Goal: Task Accomplishment & Management: Manage account settings

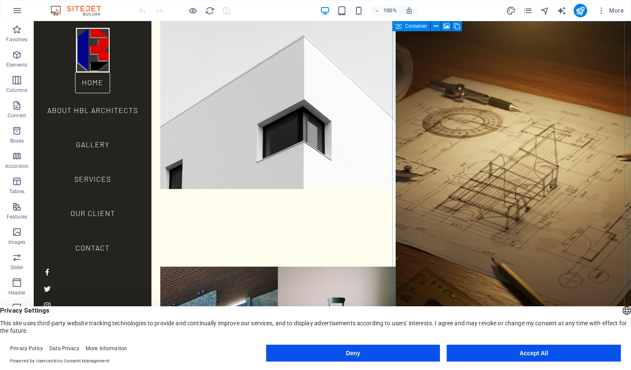
drag, startPoint x: 533, startPoint y: 353, endPoint x: 480, endPoint y: 308, distance: 70.1
click at [480, 308] on div "English Deutsch English Deutsch Privacy Settings This site uses third-party web…" at bounding box center [315, 338] width 631 height 64
click at [506, 354] on button "Accept All" at bounding box center [534, 353] width 174 height 17
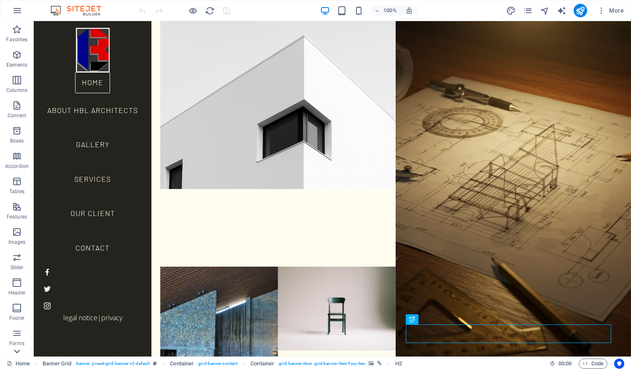
click at [16, 32] on icon at bounding box center [17, 26] width 12 height 12
click at [19, 211] on icon "button" at bounding box center [17, 213] width 10 height 10
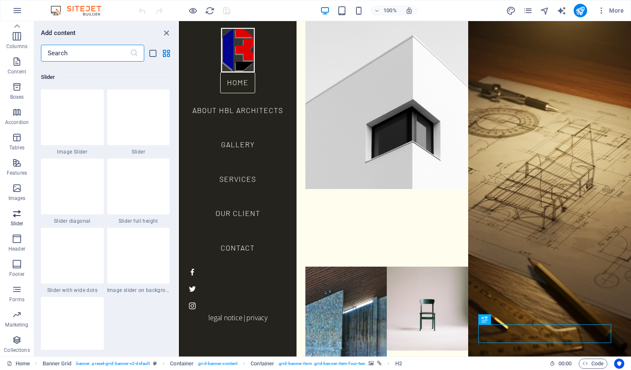
scroll to position [4784, 0]
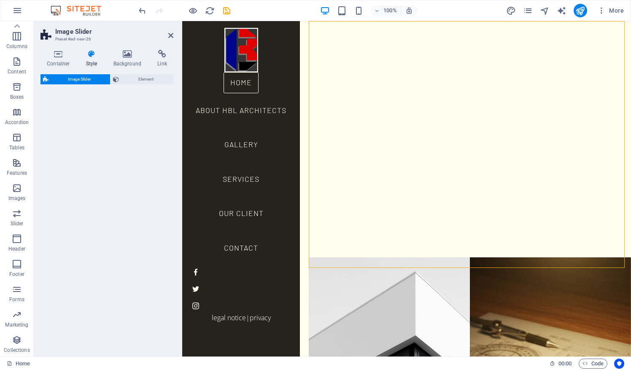
select select "rem"
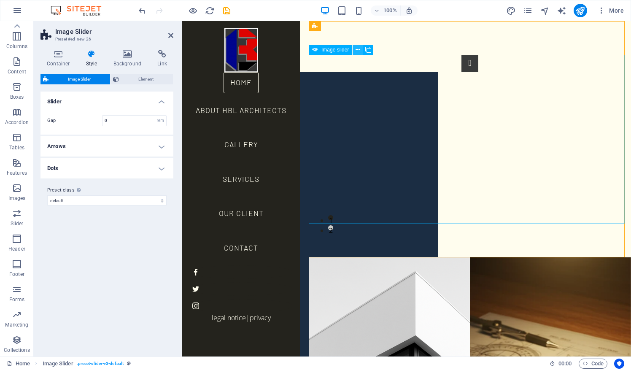
click at [356, 53] on icon at bounding box center [358, 50] width 5 height 9
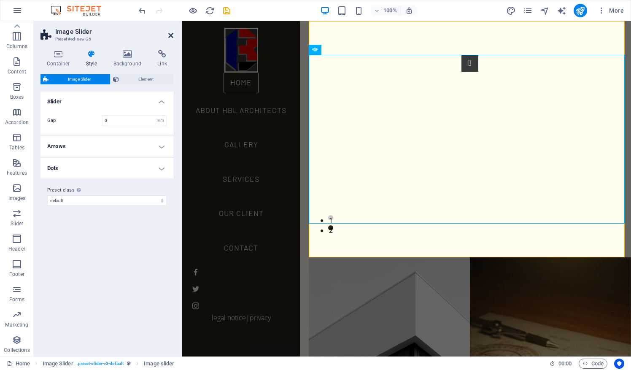
click at [173, 35] on icon at bounding box center [170, 35] width 5 height 7
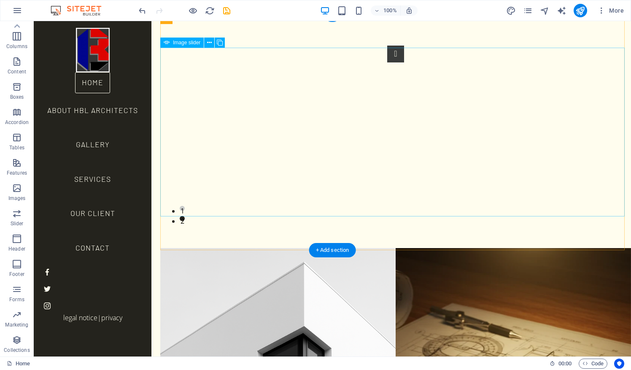
scroll to position [10, 0]
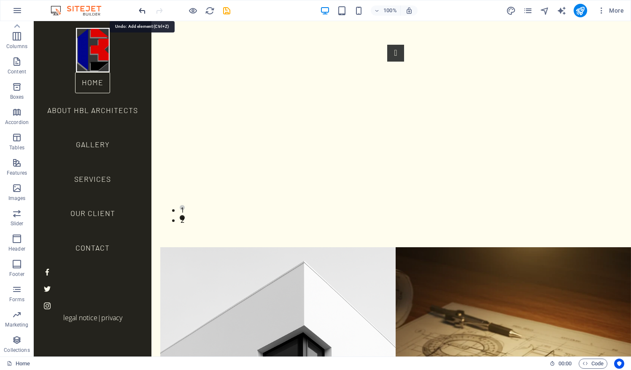
click at [141, 8] on icon "undo" at bounding box center [143, 11] width 10 height 10
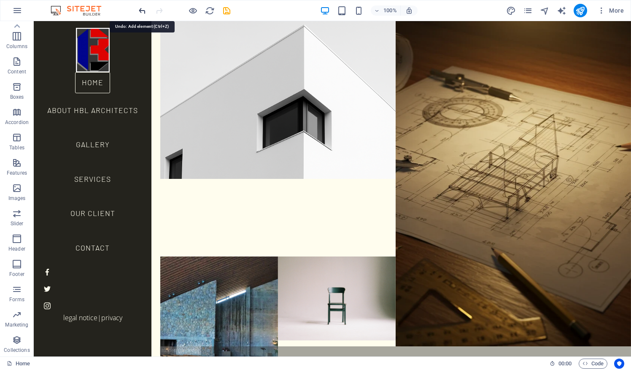
scroll to position [0, 0]
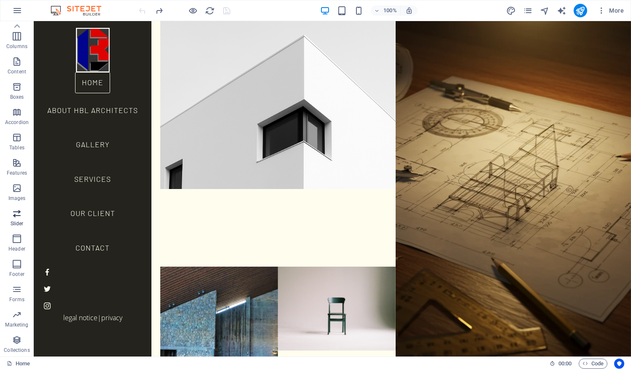
click at [15, 215] on icon "button" at bounding box center [17, 213] width 10 height 10
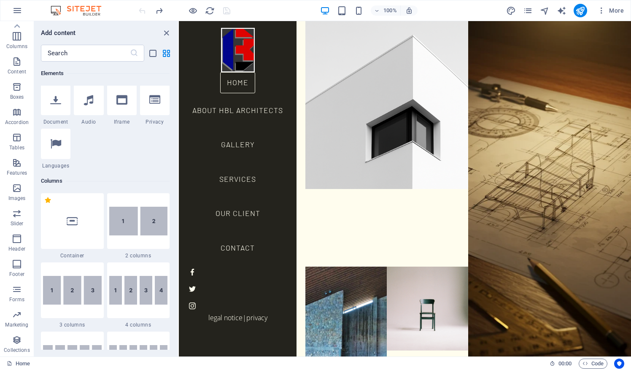
scroll to position [4784, 0]
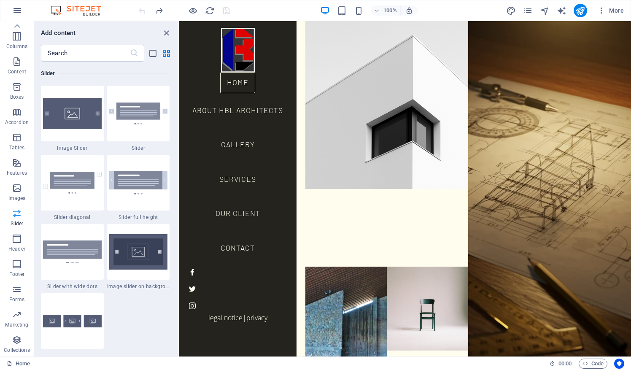
drag, startPoint x: 15, startPoint y: 215, endPoint x: 15, endPoint y: 224, distance: 9.3
click at [15, 224] on span "Slider" at bounding box center [17, 218] width 34 height 20
click at [15, 224] on p "Slider" at bounding box center [17, 223] width 13 height 7
click at [80, 263] on div at bounding box center [72, 252] width 63 height 56
click at [81, 247] on img at bounding box center [72, 252] width 59 height 22
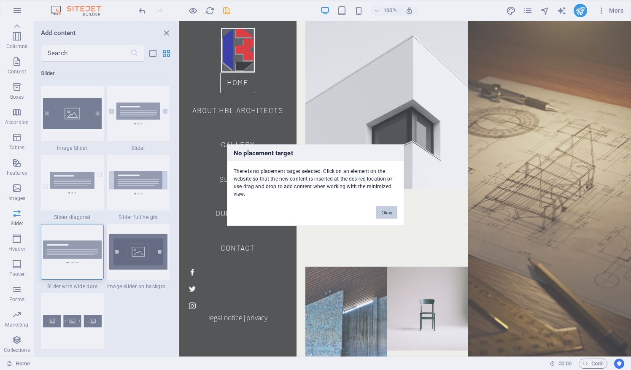
click at [383, 207] on button "Okay" at bounding box center [386, 212] width 21 height 13
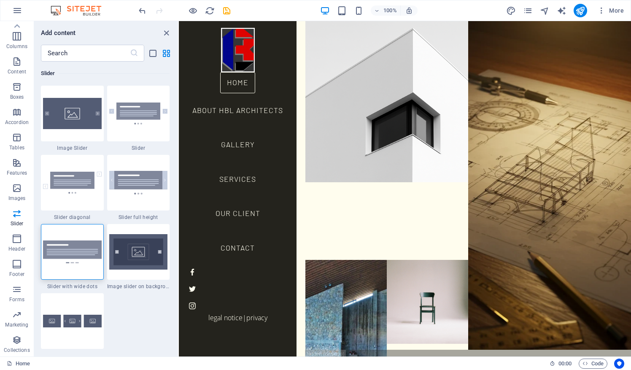
scroll to position [27, 0]
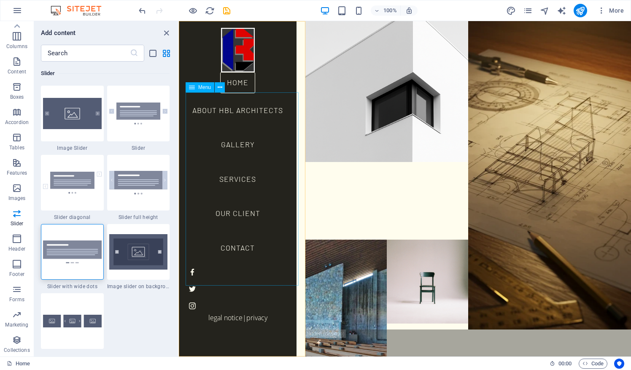
click at [245, 170] on nav "Home About HBL Architects Gallery Services Our Client Contact" at bounding box center [238, 168] width 104 height 193
click at [239, 233] on nav "Home About HBL Architects Gallery Services Our Client Contact" at bounding box center [238, 168] width 104 height 193
click at [240, 197] on nav "Home About HBL Architects Gallery Services Our Client Contact" at bounding box center [238, 168] width 104 height 193
click at [169, 33] on icon "close panel" at bounding box center [167, 33] width 10 height 10
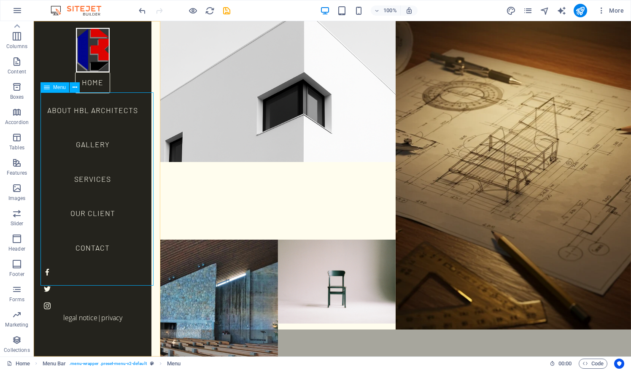
click at [96, 169] on nav "Home About HBL Architects Gallery Services Our Client Contact" at bounding box center [93, 168] width 104 height 193
click at [95, 200] on nav "Home About HBL Architects Gallery Services Our Client Contact" at bounding box center [93, 168] width 104 height 193
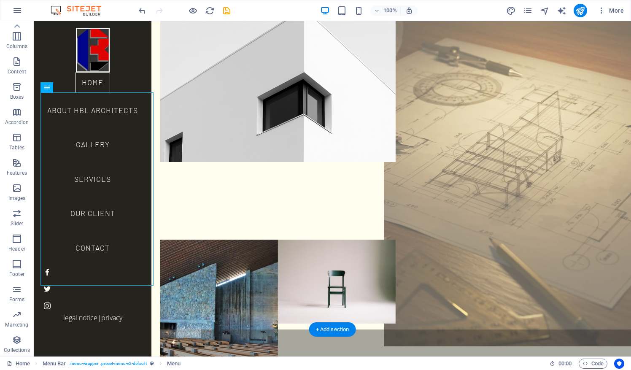
click at [421, 291] on figure at bounding box center [513, 161] width 259 height 369
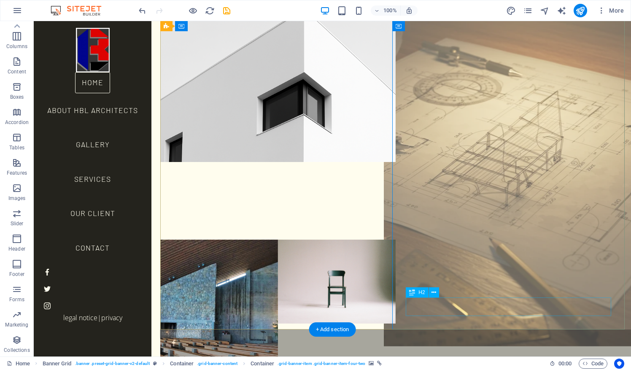
click at [432, 340] on div "Services" at bounding box center [513, 349] width 235 height 19
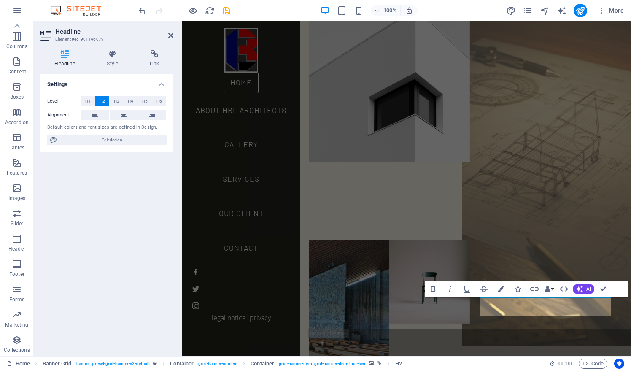
click at [557, 237] on figure at bounding box center [550, 161] width 177 height 369
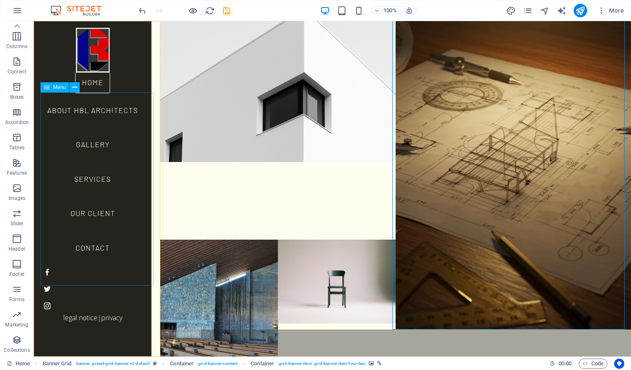
click at [101, 203] on nav "Home About HBL Architects Gallery Services Our Client Contact" at bounding box center [93, 168] width 104 height 193
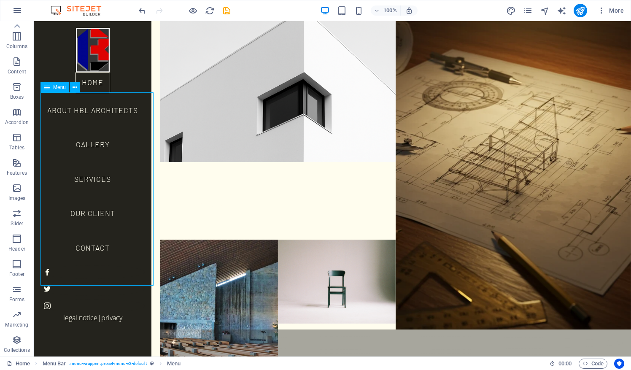
click at [95, 199] on nav "Home About HBL Architects Gallery Services Our Client Contact" at bounding box center [93, 168] width 104 height 193
select select "1"
select select
select select "4"
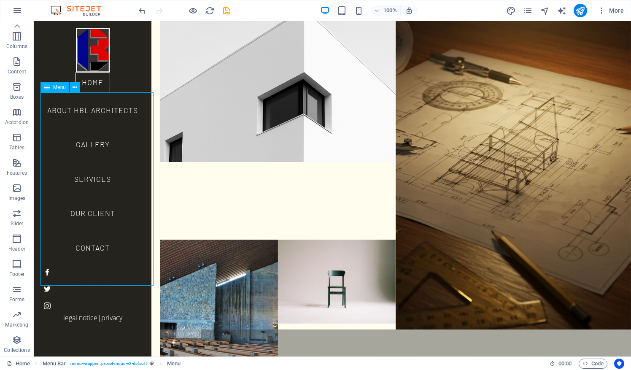
select select
select select "2"
select select
select select "3"
select select
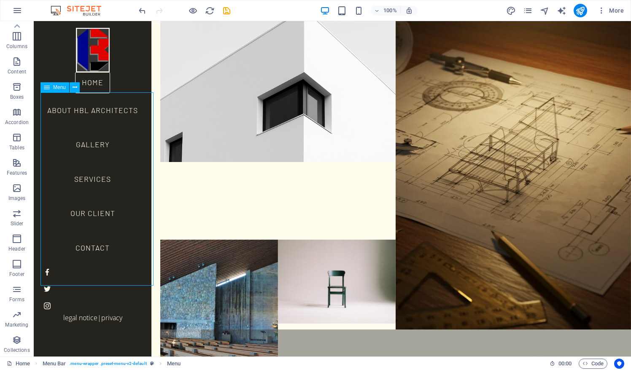
select select "5"
select select
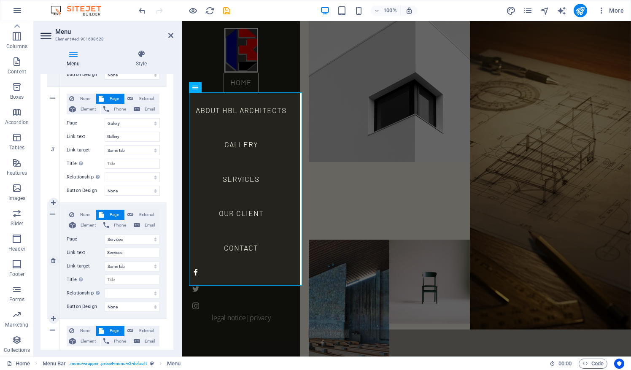
scroll to position [286, 0]
click at [127, 251] on input "Services" at bounding box center [132, 253] width 55 height 10
click at [108, 253] on input "Services" at bounding box center [132, 253] width 55 height 10
type input "Pr"
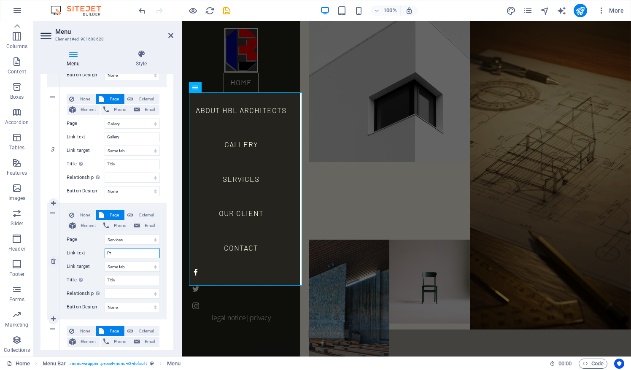
select select
type input "Pro"
select select
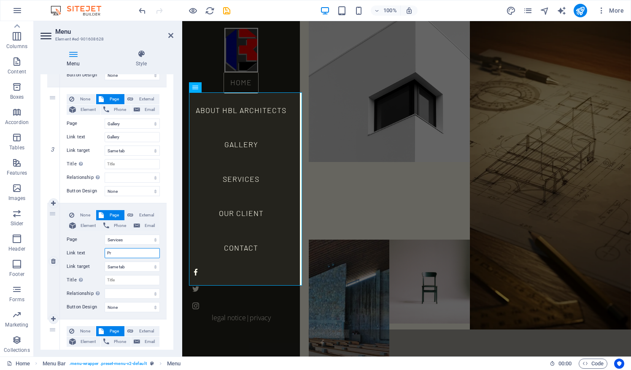
select select
type input "Projects"
select select
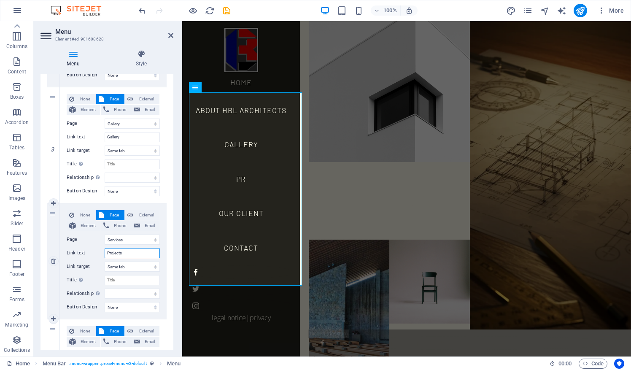
select select
type input "Projects"
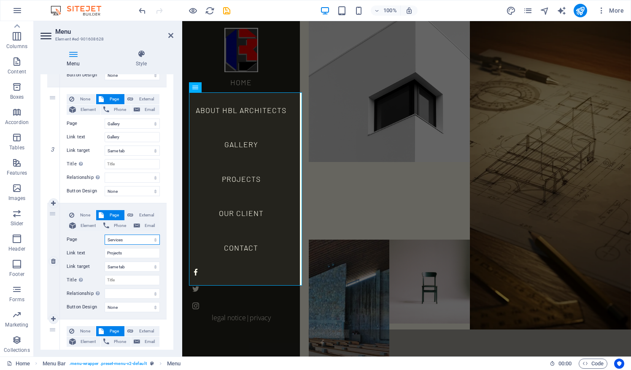
click at [128, 237] on select "Home About HBL Architects Services Our Client Gallery Contact Legal Notice Priv…" at bounding box center [132, 240] width 55 height 10
click at [123, 238] on select "Home About HBL Architects Services Our Client Gallery Contact Legal Notice Priv…" at bounding box center [132, 240] width 55 height 10
click at [111, 241] on select "Home About HBL Architects Services Our Client Gallery Contact Legal Notice Priv…" at bounding box center [132, 240] width 55 height 10
click at [118, 238] on select "Home About HBL Architects Services Our Client Gallery Contact Legal Notice Priv…" at bounding box center [132, 240] width 55 height 10
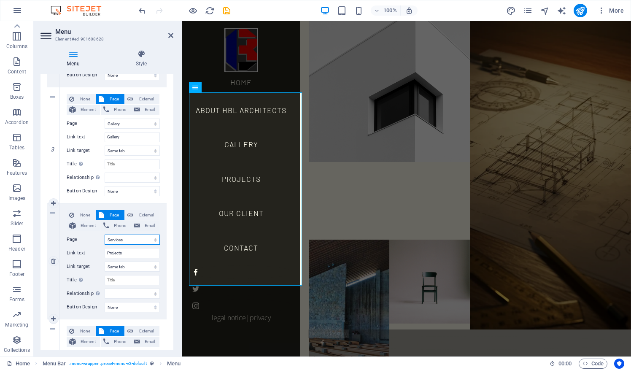
click at [118, 238] on select "Home About HBL Architects Services Our Client Gallery Contact Legal Notice Priv…" at bounding box center [132, 240] width 55 height 10
click at [155, 239] on select "Home About HBL Architects Services Our Client Gallery Contact Legal Notice Priv…" at bounding box center [132, 240] width 55 height 10
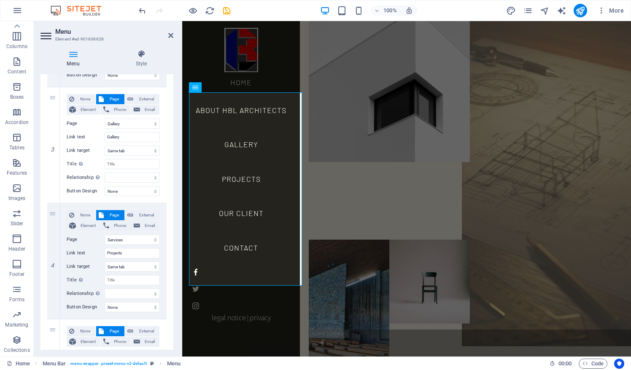
click at [489, 227] on figure at bounding box center [550, 161] width 177 height 369
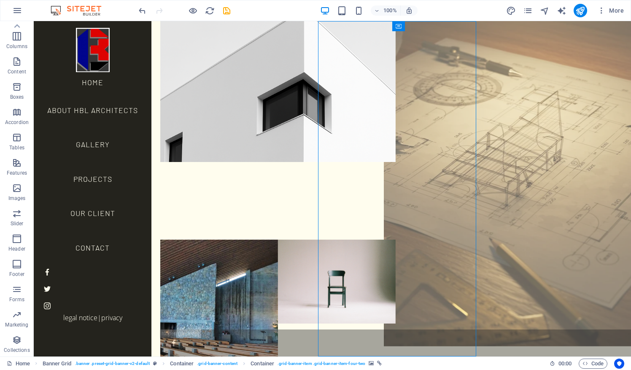
scroll to position [0, 0]
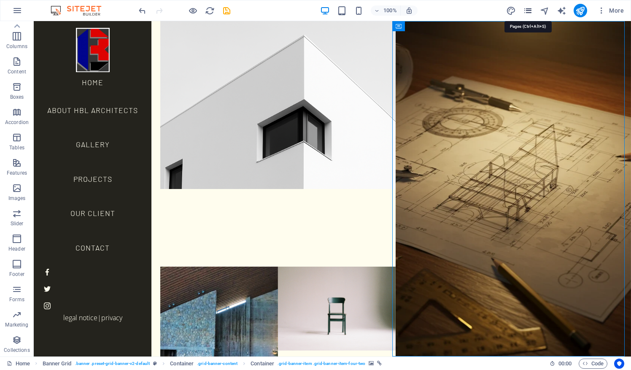
click at [528, 10] on icon "pages" at bounding box center [528, 11] width 10 height 10
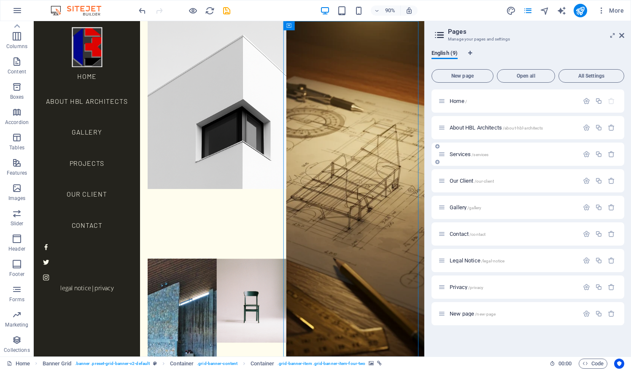
click at [466, 154] on span "Services /services" at bounding box center [469, 154] width 39 height 6
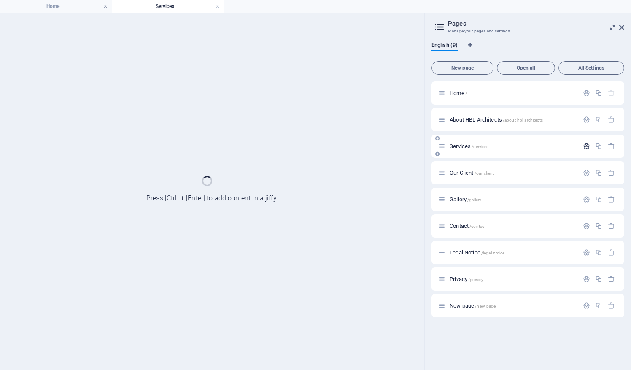
click at [588, 149] on icon "button" at bounding box center [586, 146] width 7 height 7
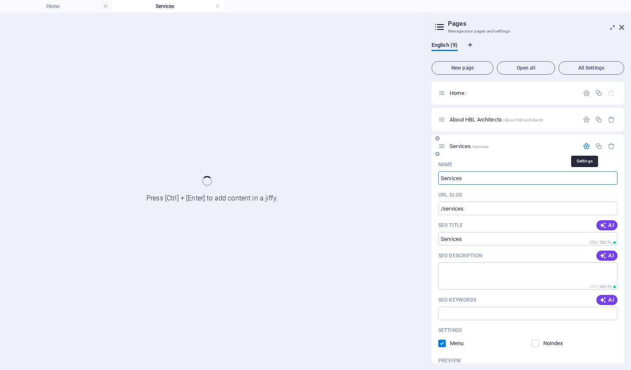
click at [466, 171] on div "Name" at bounding box center [527, 165] width 179 height 14
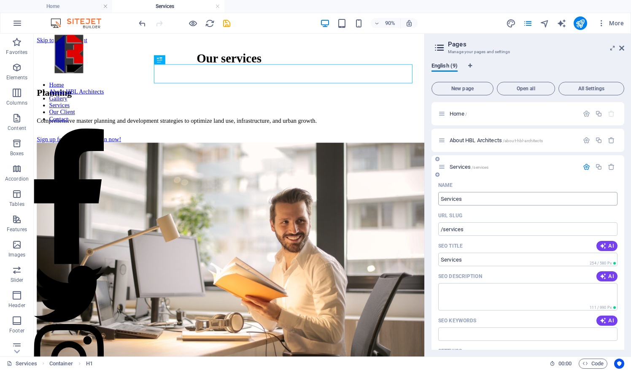
click at [463, 199] on input "Services" at bounding box center [527, 199] width 179 height 14
click at [446, 198] on input "Services" at bounding box center [527, 199] width 179 height 14
type input "Pro"
type input "/p"
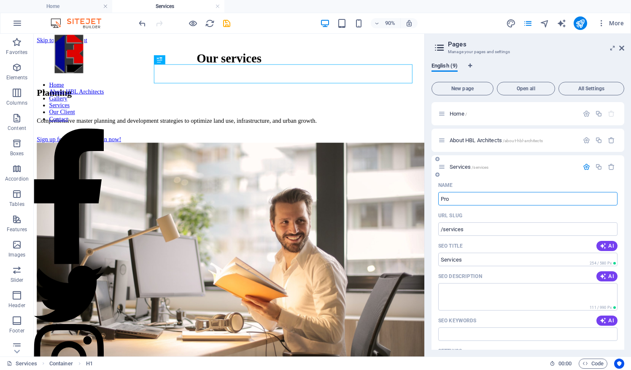
type input "P"
type input "Projects"
type input "/projects"
type input "Projects"
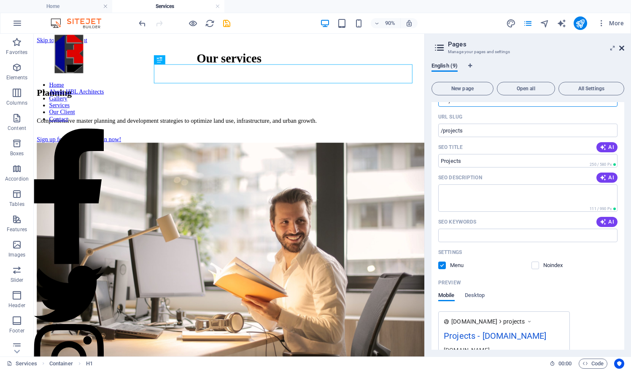
type input "Projects"
click at [620, 47] on icon at bounding box center [621, 48] width 5 height 7
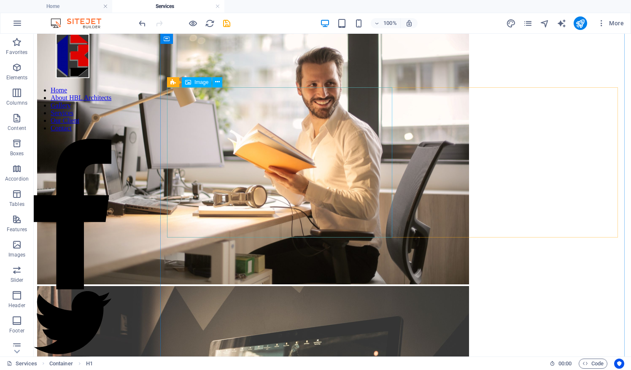
scroll to position [0, 0]
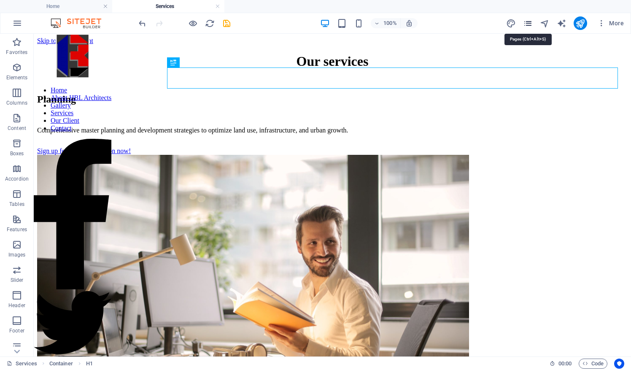
click at [528, 25] on icon "pages" at bounding box center [528, 24] width 10 height 10
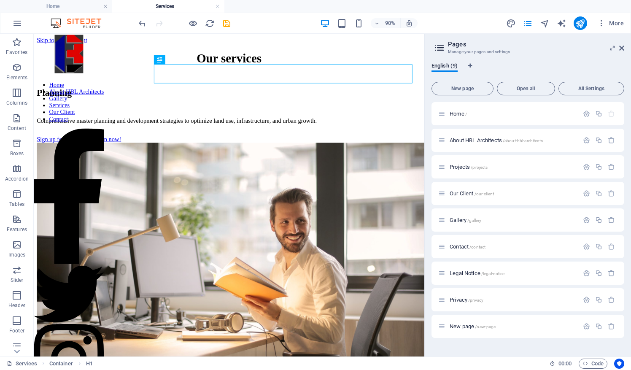
click at [452, 24] on div "90% More" at bounding box center [382, 23] width 490 height 14
click at [623, 48] on icon at bounding box center [621, 48] width 5 height 7
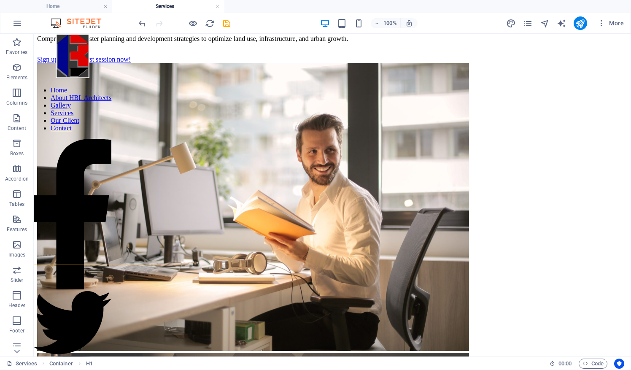
scroll to position [92, 0]
click at [95, 119] on nav "Home About HBL Architects Gallery Services Our Client Contact" at bounding box center [73, 110] width 78 height 46
click at [102, 114] on nav "Home About HBL Architects Gallery Services Our Client Contact" at bounding box center [73, 110] width 78 height 46
click at [102, 62] on figure at bounding box center [73, 57] width 78 height 46
click at [93, 76] on figure at bounding box center [73, 57] width 78 height 46
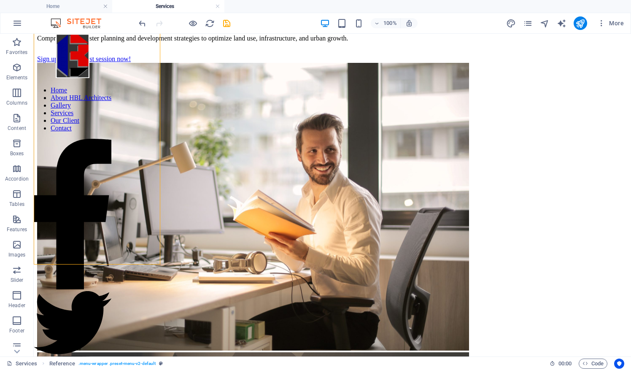
click at [93, 76] on figure at bounding box center [73, 57] width 78 height 46
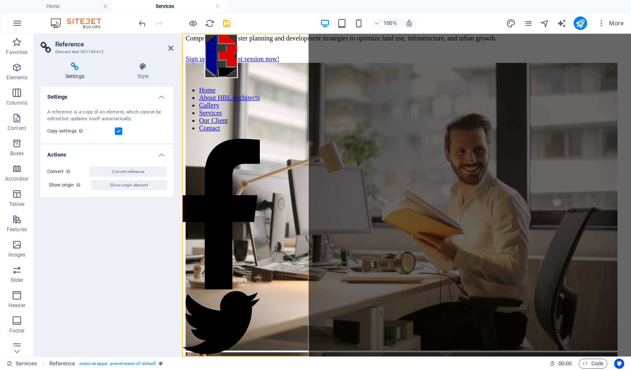
click at [244, 63] on figure at bounding box center [221, 57] width 78 height 46
click at [239, 61] on figure at bounding box center [221, 57] width 78 height 46
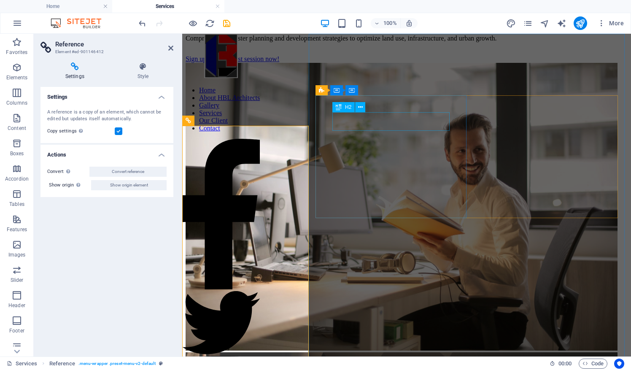
scroll to position [0, 0]
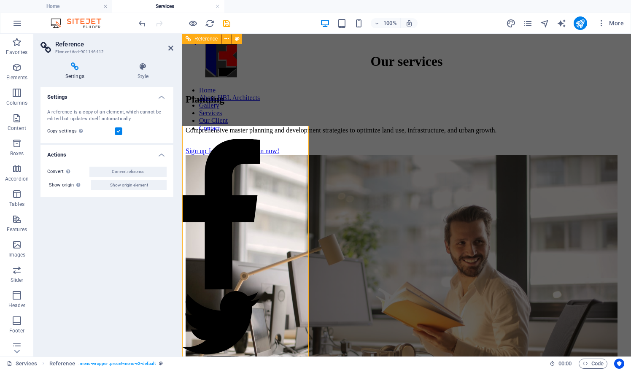
click at [243, 58] on figure at bounding box center [221, 57] width 78 height 46
click at [229, 40] on icon at bounding box center [226, 39] width 5 height 9
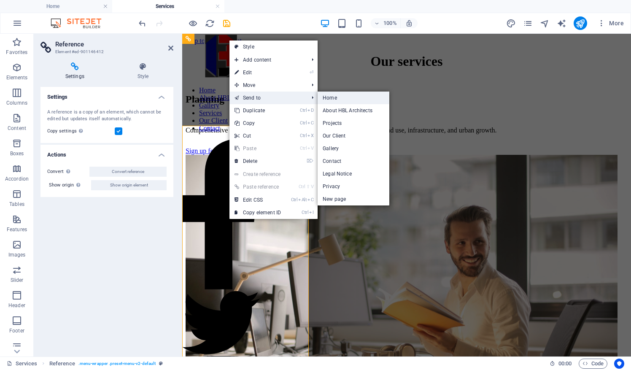
click at [329, 99] on link "Home" at bounding box center [354, 98] width 72 height 13
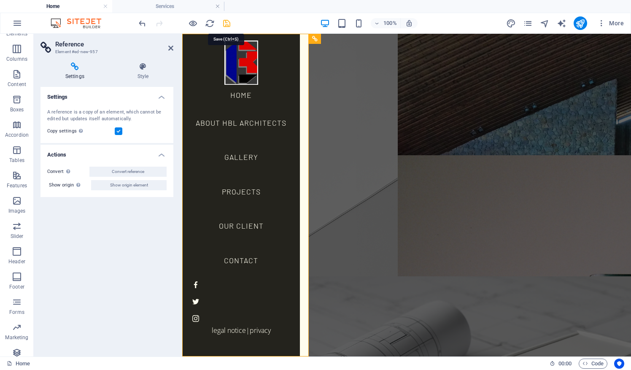
click at [229, 23] on icon "save" at bounding box center [227, 24] width 10 height 10
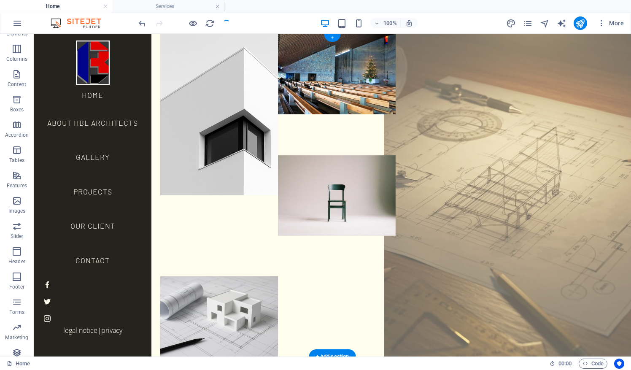
click at [462, 174] on figure at bounding box center [513, 195] width 259 height 355
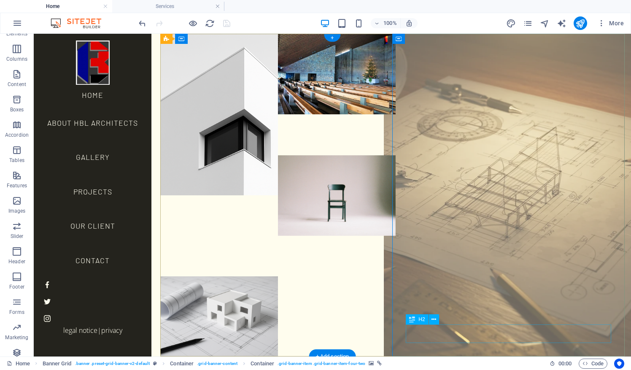
click at [443, 367] on div "Projects" at bounding box center [513, 376] width 235 height 19
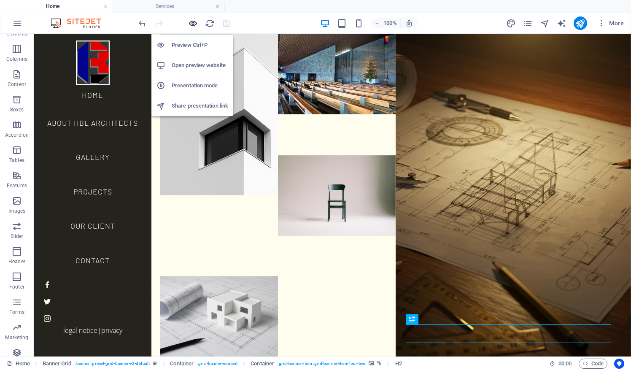
click at [193, 19] on icon "button" at bounding box center [193, 24] width 10 height 10
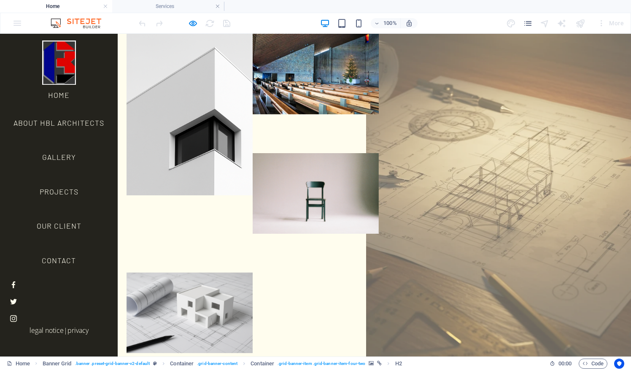
click at [476, 343] on link "Projects" at bounding box center [505, 375] width 252 height 65
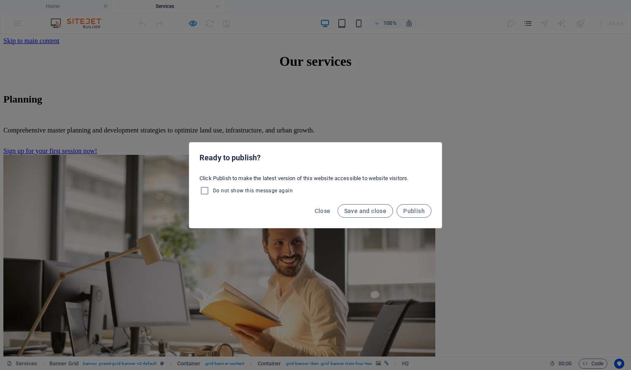
click at [418, 74] on div "Ready to publish? Click Publish to make the latest version of this website acce…" at bounding box center [315, 185] width 631 height 370
click at [326, 208] on span "Close" at bounding box center [323, 211] width 16 height 7
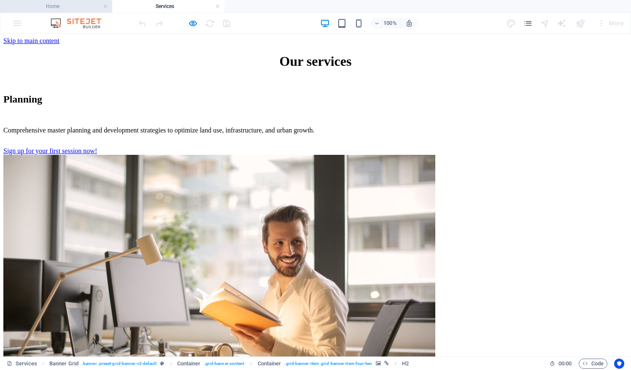
click at [80, 9] on h4 "Home" at bounding box center [56, 6] width 112 height 9
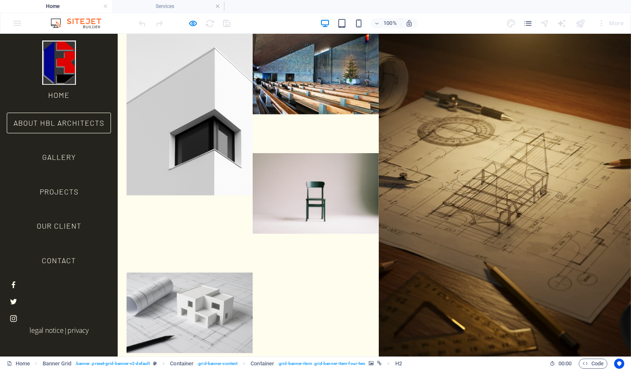
click at [63, 134] on link "About HBL Architects" at bounding box center [59, 123] width 104 height 21
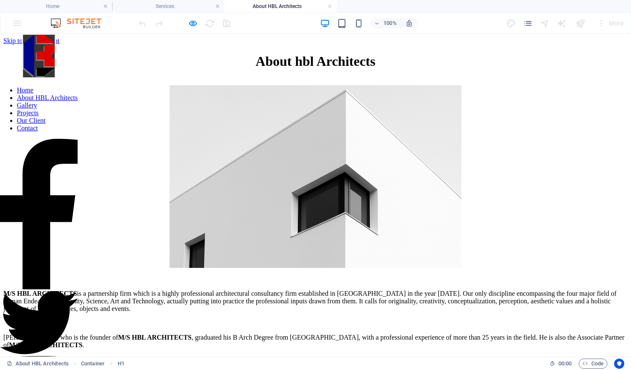
click at [70, 67] on figure at bounding box center [39, 57] width 78 height 46
click at [74, 72] on figure at bounding box center [39, 57] width 78 height 46
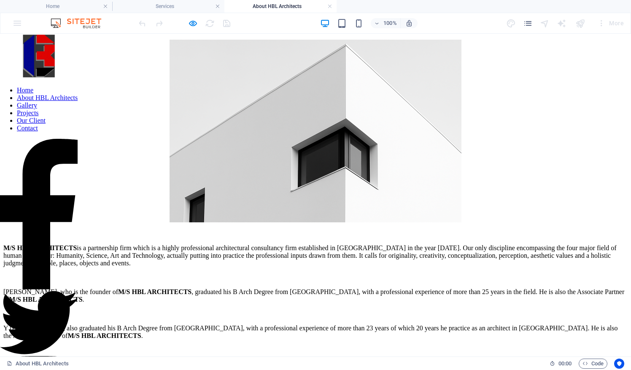
scroll to position [37, 0]
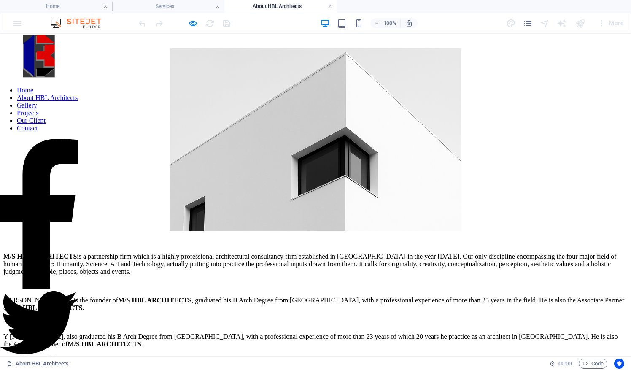
click at [58, 67] on figure at bounding box center [39, 57] width 78 height 46
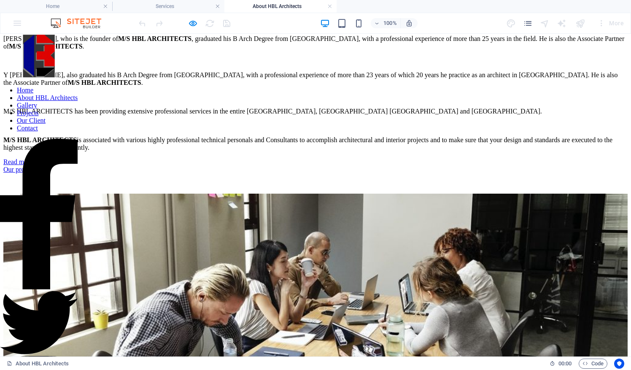
scroll to position [0, 0]
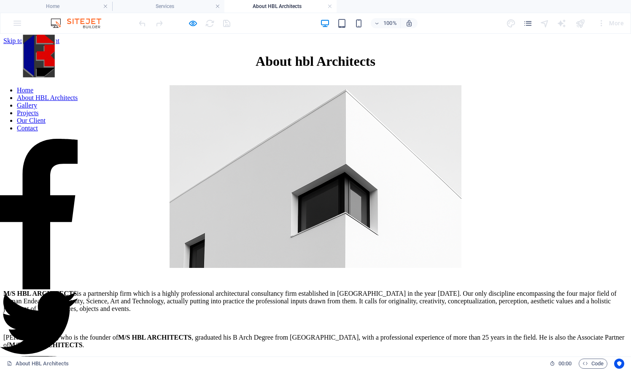
click at [64, 132] on nav "Home About HBL Architects Gallery Projects Our Client Contact" at bounding box center [39, 110] width 78 height 46
click at [58, 132] on nav "Home About HBL Architects Gallery Projects Our Client Contact" at bounding box center [39, 110] width 78 height 46
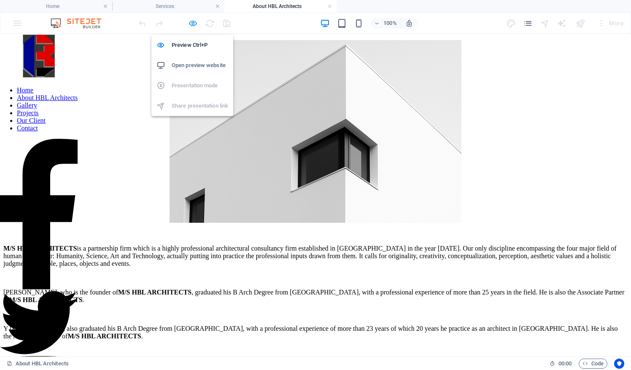
click at [193, 22] on icon "button" at bounding box center [193, 24] width 10 height 10
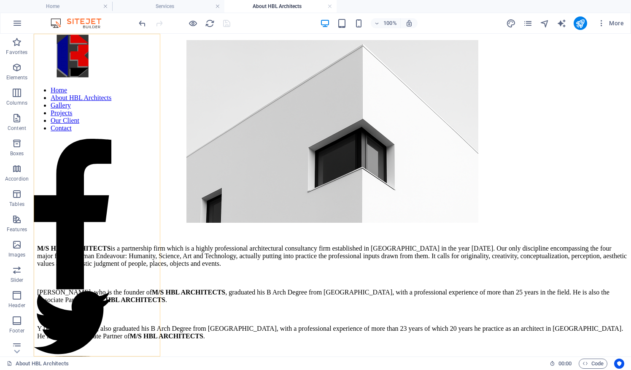
click at [111, 132] on nav "Home About HBL Architects Gallery Projects Our Client Contact" at bounding box center [73, 110] width 78 height 46
click at [61, 7] on h4 "Home" at bounding box center [56, 6] width 112 height 9
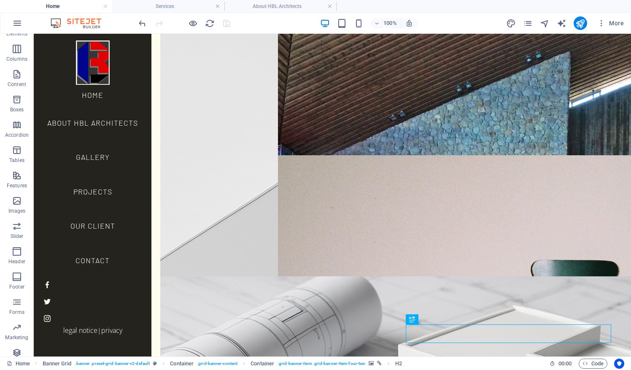
scroll to position [0, 0]
click at [91, 37] on icon at bounding box center [91, 39] width 5 height 9
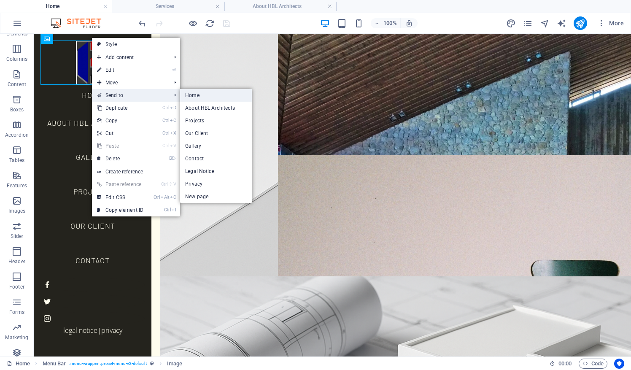
click at [195, 94] on link "Home" at bounding box center [216, 95] width 72 height 13
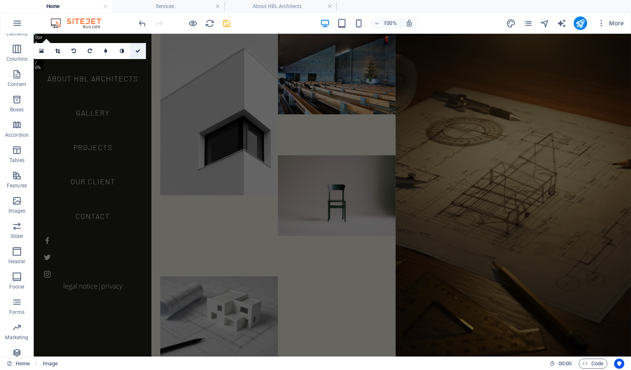
click at [140, 51] on icon at bounding box center [137, 51] width 5 height 5
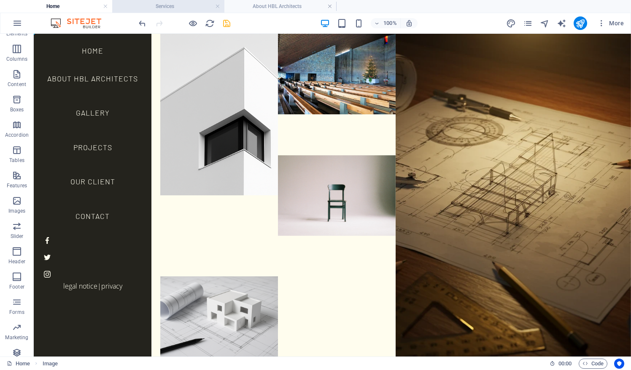
click at [175, 7] on h4 "Services" at bounding box center [168, 6] width 112 height 9
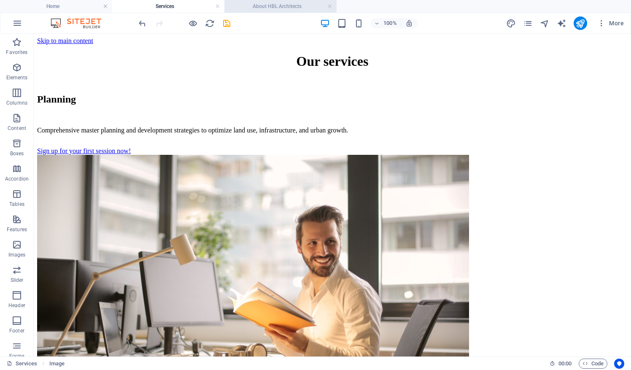
click at [267, 1] on li "About HBL Architects" at bounding box center [280, 6] width 112 height 13
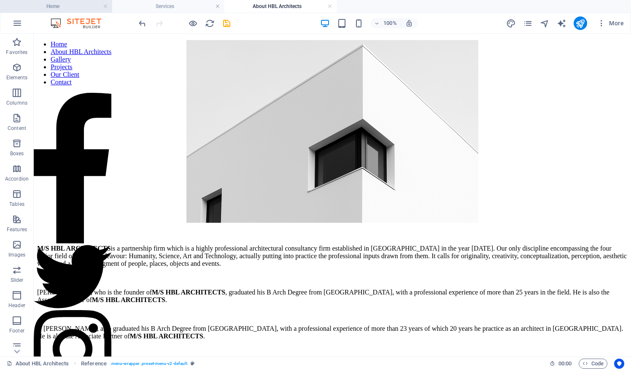
click at [85, 6] on h4 "Home" at bounding box center [56, 6] width 112 height 9
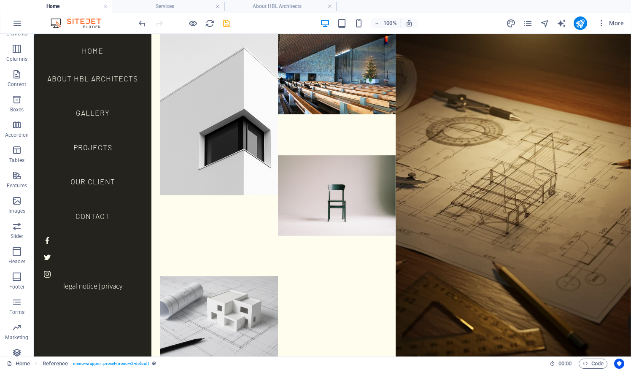
scroll to position [0, 0]
click at [217, 6] on link at bounding box center [217, 7] width 5 height 8
click at [77, 7] on h4 "Home" at bounding box center [56, 6] width 112 height 9
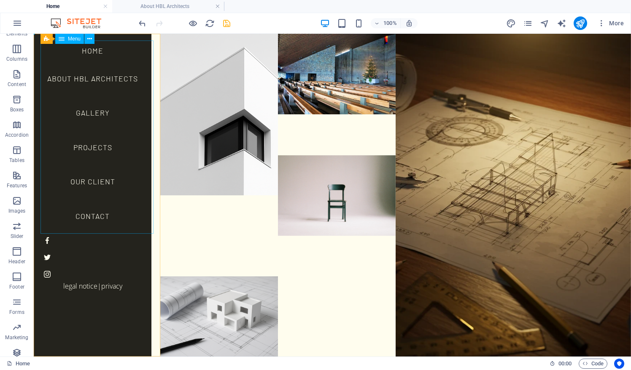
click at [99, 147] on nav "Home About HBL Architects Gallery Projects Our Client Contact" at bounding box center [93, 137] width 104 height 193
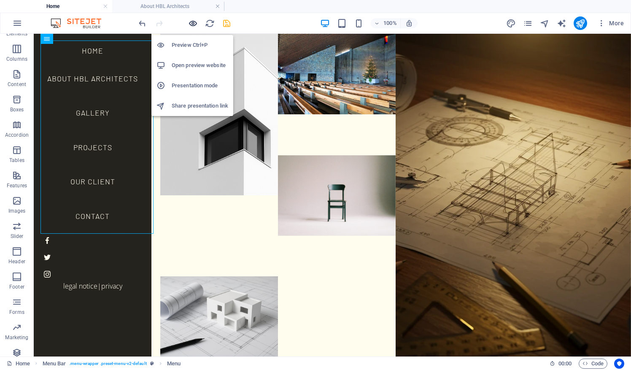
click at [190, 24] on icon "button" at bounding box center [193, 24] width 10 height 10
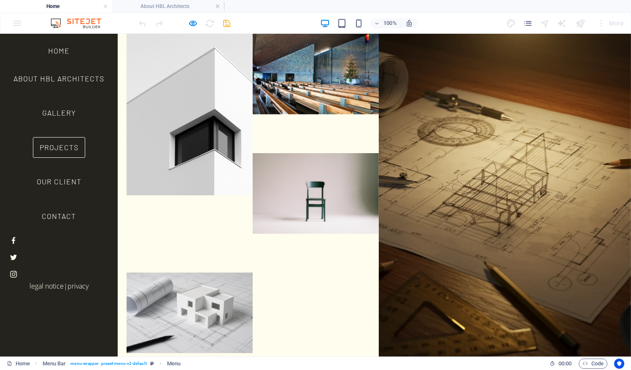
click at [60, 148] on link "Projects" at bounding box center [59, 147] width 52 height 21
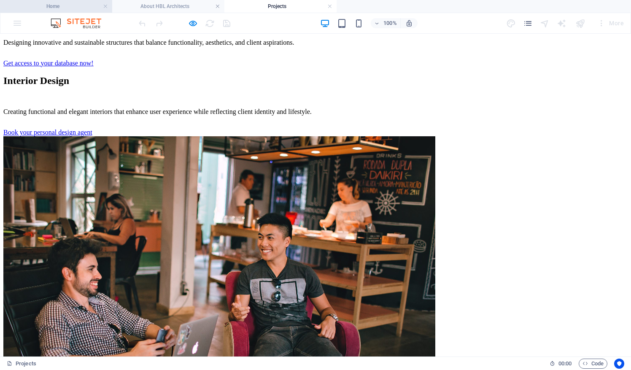
scroll to position [727, 0]
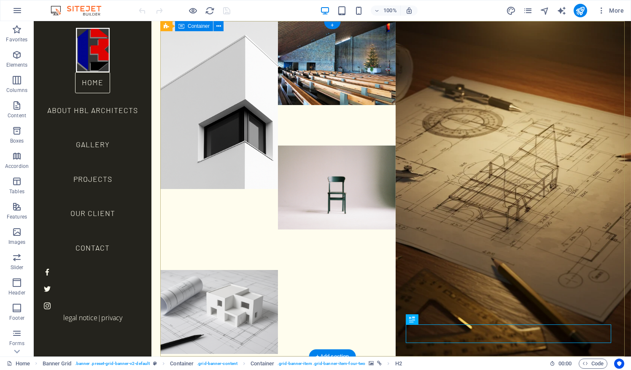
click at [330, 21] on div "Projects Home About HBL Architects Gallery Projects Our Client Contact Legal No…" at bounding box center [395, 21] width 471 height 0
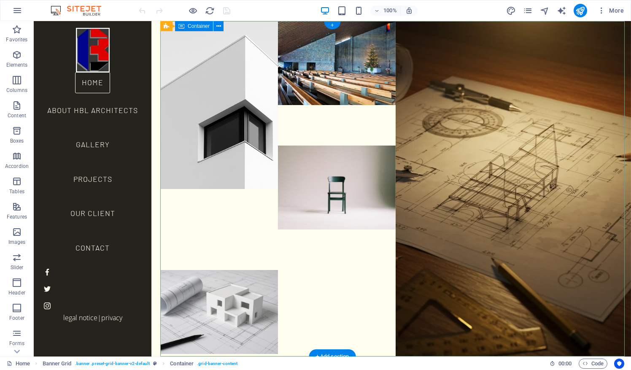
click at [319, 21] on div "Projects Home About HBL Architects Gallery Projects Our Client Contact Legal No…" at bounding box center [395, 21] width 471 height 0
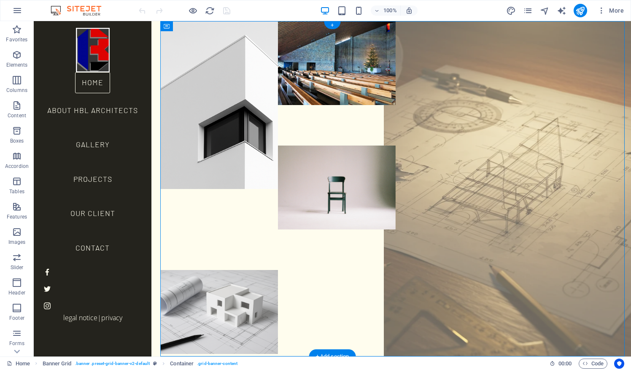
click at [432, 184] on figure at bounding box center [513, 188] width 259 height 369
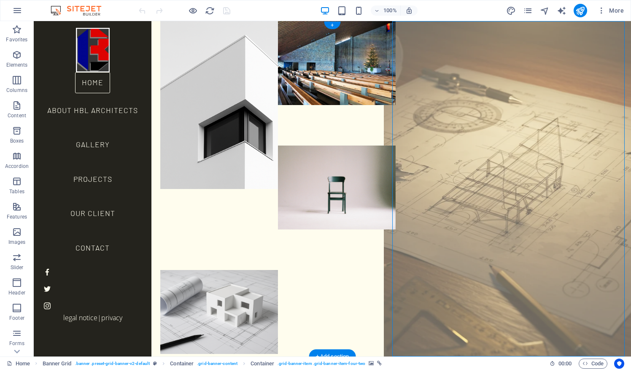
click at [449, 192] on figure at bounding box center [513, 188] width 259 height 369
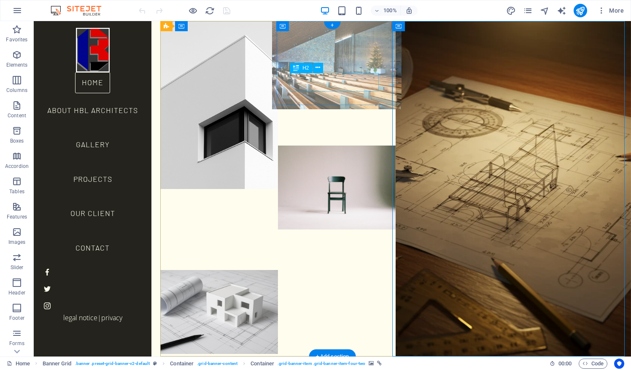
click at [328, 115] on div "Gallery" at bounding box center [337, 124] width 118 height 19
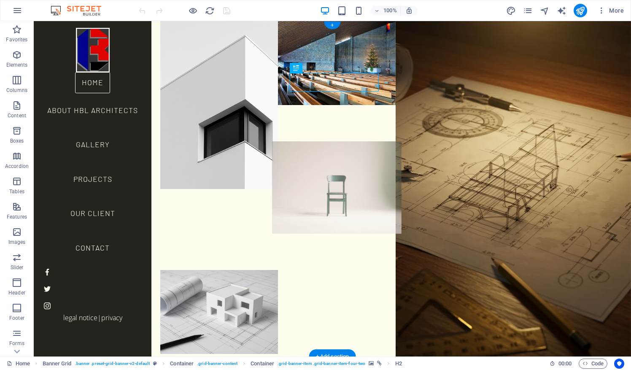
click at [339, 141] on figure at bounding box center [337, 187] width 130 height 92
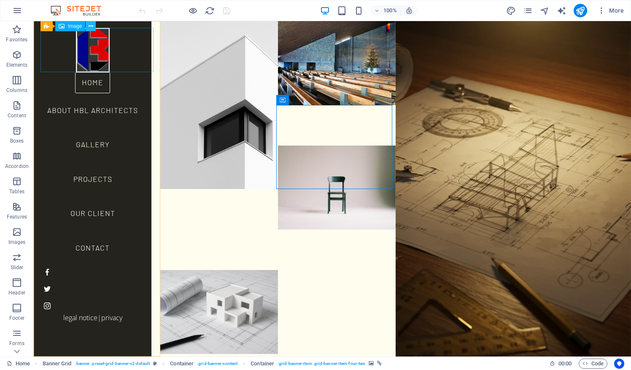
click at [89, 26] on icon at bounding box center [91, 26] width 5 height 9
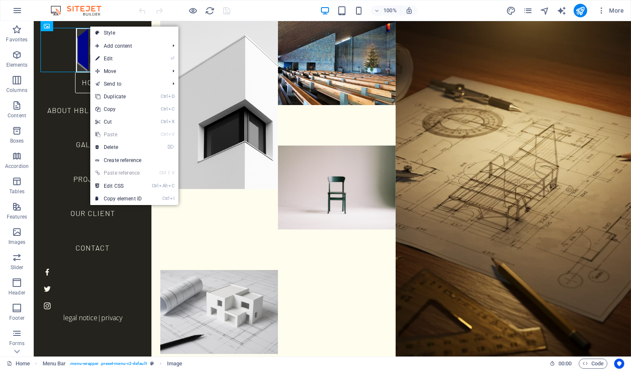
click at [122, 173] on link "Ctrl ⇧ V Paste reference" at bounding box center [118, 173] width 57 height 13
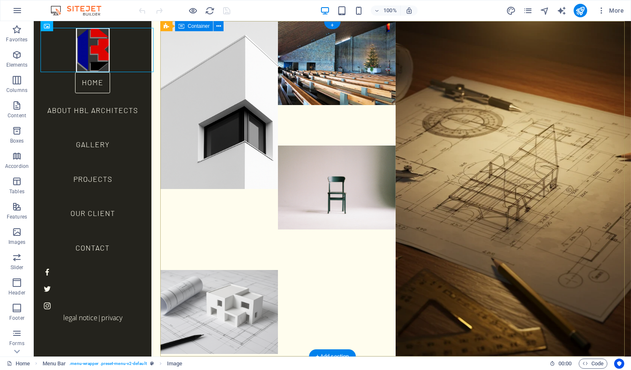
click at [314, 21] on div "Projects Home About HBL Architects Gallery Projects Our Client Contact Legal No…" at bounding box center [395, 21] width 471 height 0
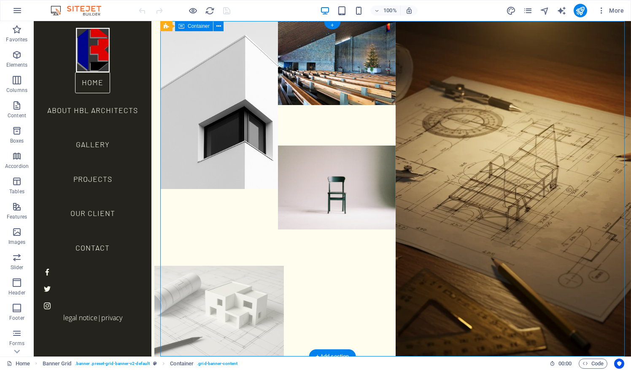
click at [231, 266] on figure at bounding box center [219, 312] width 130 height 92
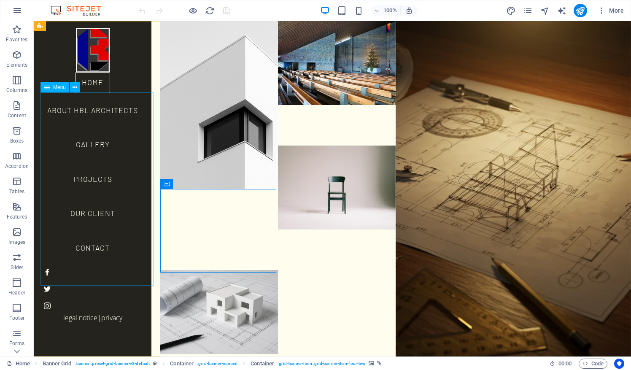
click at [105, 163] on nav "Home About HBL Architects Gallery Projects Our Client Contact" at bounding box center [93, 168] width 104 height 193
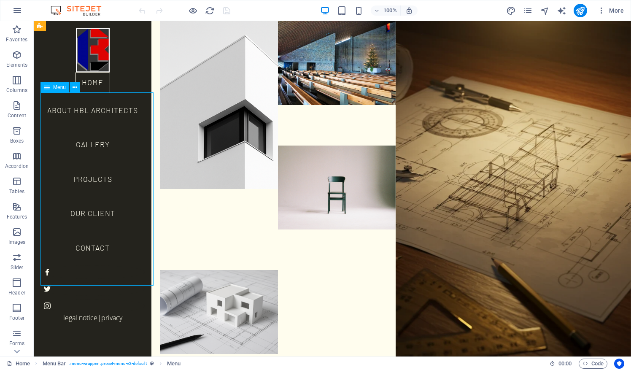
click at [100, 198] on nav "Home About HBL Architects Gallery Projects Our Client Contact" at bounding box center [93, 168] width 104 height 193
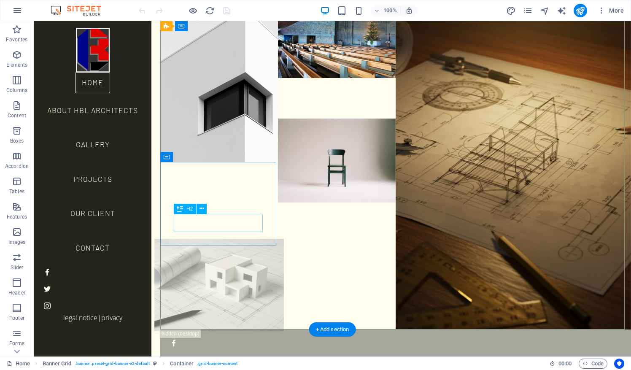
click at [232, 337] on div "Contact" at bounding box center [219, 346] width 118 height 19
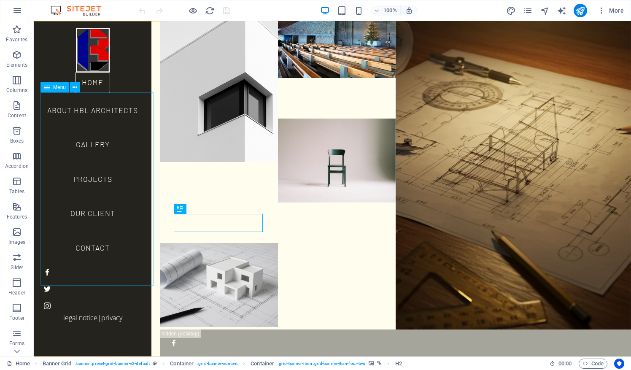
click at [100, 104] on nav "Home About HBL Architects Gallery Projects Our Client Contact" at bounding box center [93, 168] width 104 height 193
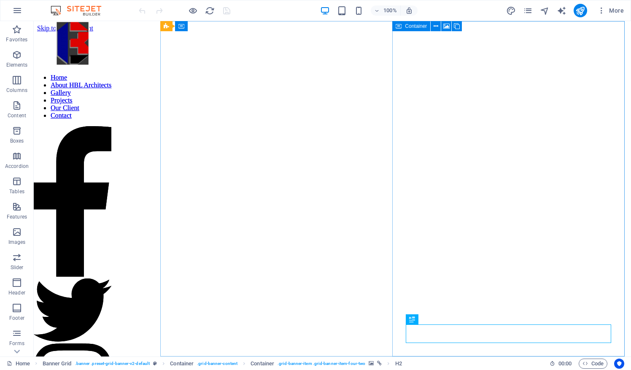
scroll to position [27, 0]
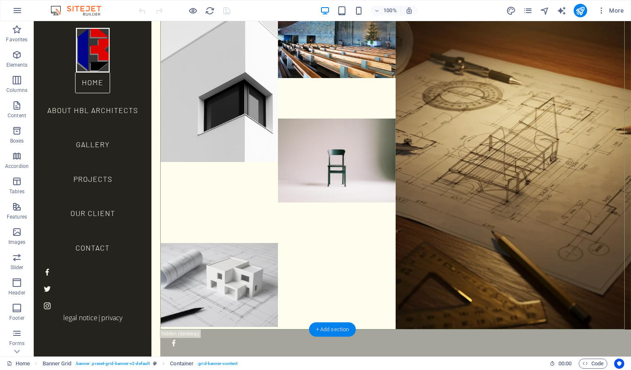
click at [316, 329] on div "+ Add section" at bounding box center [332, 329] width 47 height 14
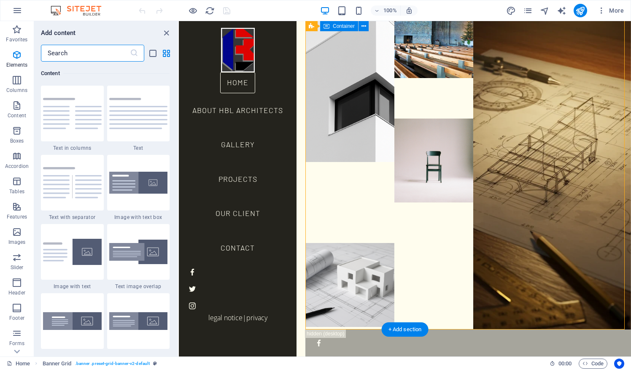
scroll to position [1476, 0]
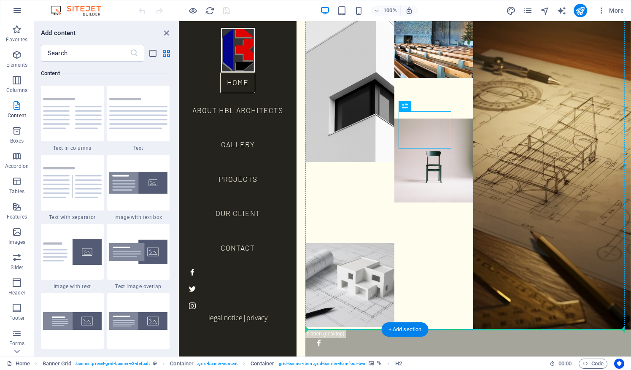
drag, startPoint x: 417, startPoint y: 134, endPoint x: 354, endPoint y: 282, distance: 160.7
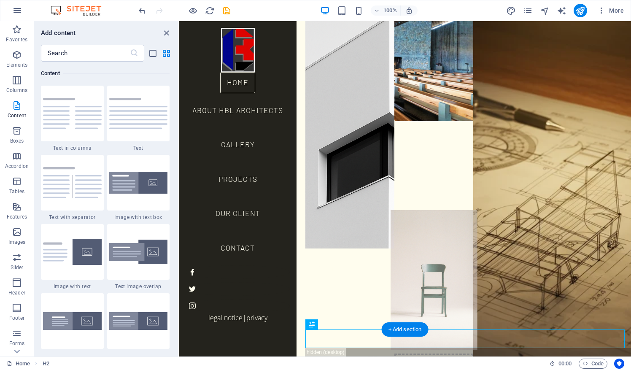
click at [460, 210] on figure at bounding box center [434, 280] width 87 height 140
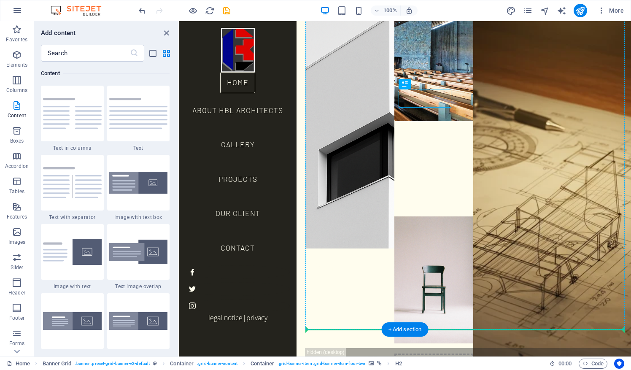
drag, startPoint x: 452, startPoint y: 100, endPoint x: 449, endPoint y: 305, distance: 205.1
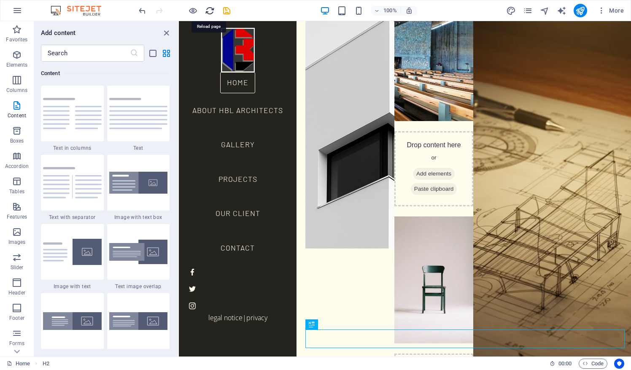
click at [211, 6] on icon "reload" at bounding box center [210, 11] width 10 height 10
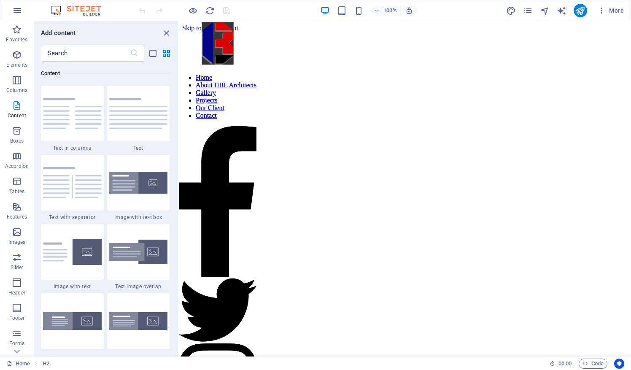
scroll to position [0, 0]
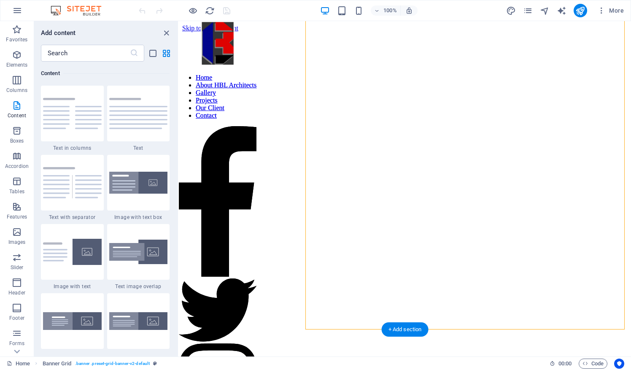
drag, startPoint x: 354, startPoint y: 247, endPoint x: 338, endPoint y: 307, distance: 62.0
click at [338, 32] on div "Projects Home About HBL Architects Gallery Projects Our Client Contact Legal No…" at bounding box center [405, 32] width 446 height 0
drag, startPoint x: 369, startPoint y: 229, endPoint x: 436, endPoint y: 230, distance: 67.1
click at [436, 32] on div "Projects Home About HBL Architects Gallery Projects Our Client Contact Legal No…" at bounding box center [405, 32] width 446 height 0
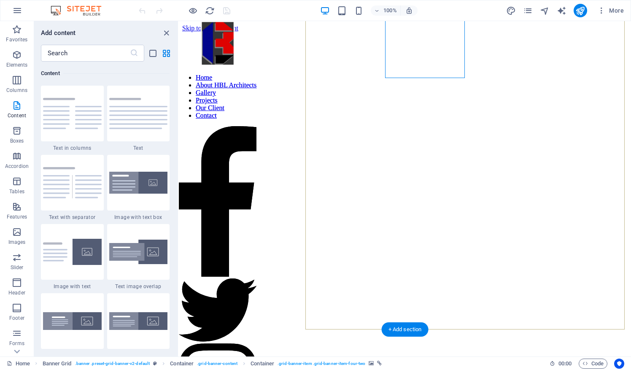
drag, startPoint x: 429, startPoint y: 52, endPoint x: 427, endPoint y: 221, distance: 168.8
click at [427, 32] on div "Projects Home About HBL Architects Gallery Projects Our Client Contact Legal No…" at bounding box center [405, 32] width 446 height 0
drag, startPoint x: 452, startPoint y: 90, endPoint x: 421, endPoint y: 227, distance: 140.1
click at [421, 32] on div "Projects Home About HBL Architects Gallery Projects Our Client Contact Legal No…" at bounding box center [405, 32] width 446 height 0
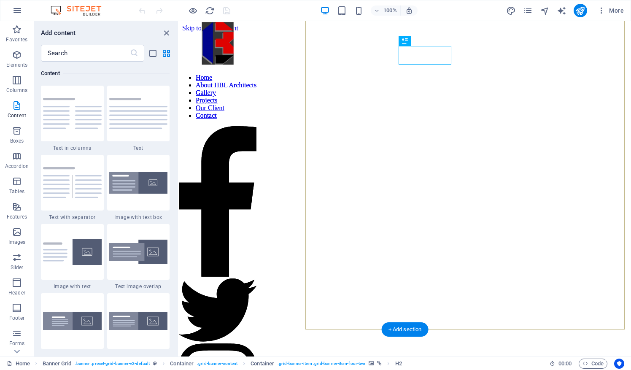
click at [421, 32] on div "Projects Home About HBL Architects Gallery Projects Our Client Contact Legal No…" at bounding box center [405, 32] width 446 height 0
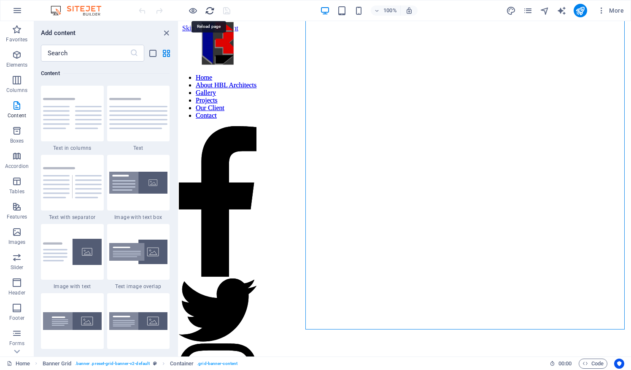
click at [207, 10] on icon "reload" at bounding box center [210, 11] width 10 height 10
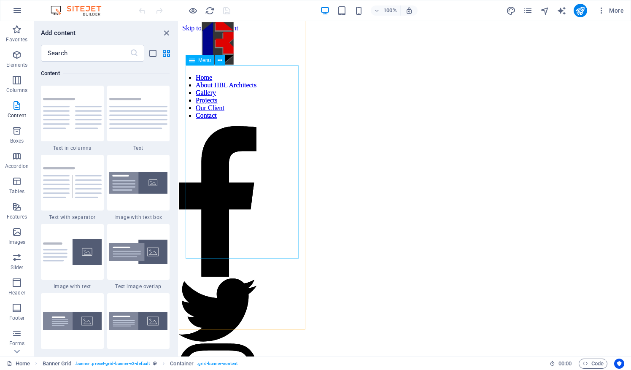
click at [248, 101] on nav "Home About HBL Architects Gallery Projects Our Client Contact" at bounding box center [218, 97] width 78 height 46
click at [248, 47] on figure at bounding box center [218, 44] width 78 height 46
